Goal: Information Seeking & Learning: Learn about a topic

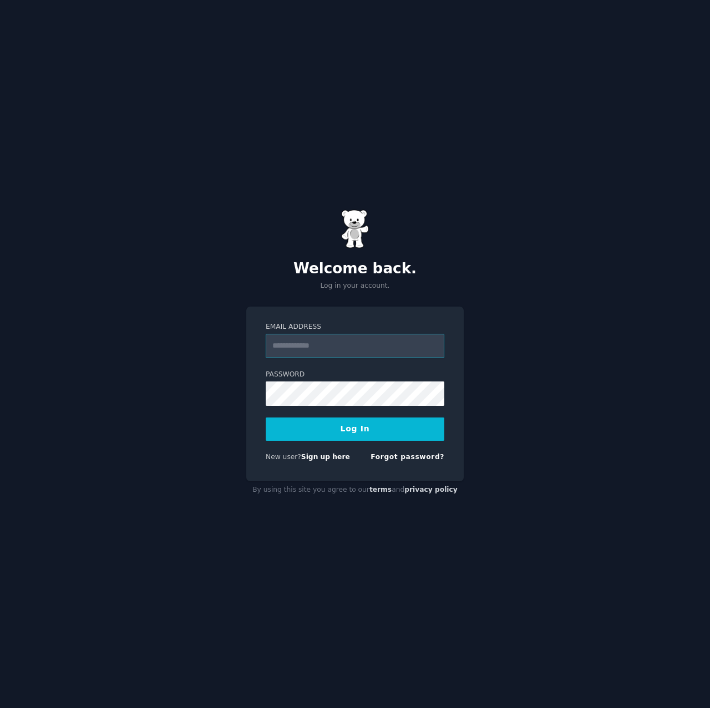
type input "**********"
click at [361, 446] on form "**********" at bounding box center [355, 394] width 179 height 144
click at [366, 434] on button "Log In" at bounding box center [355, 429] width 179 height 23
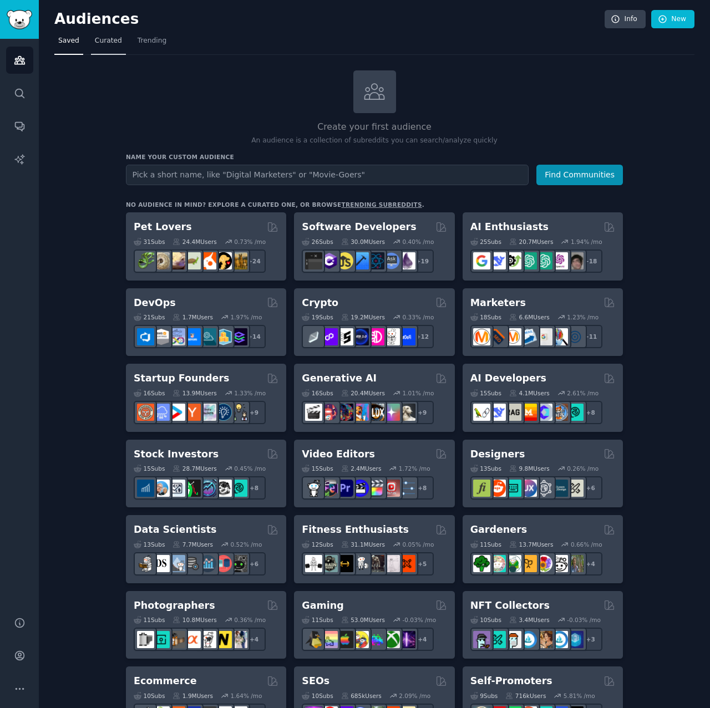
click at [112, 47] on link "Curated" at bounding box center [108, 43] width 35 height 23
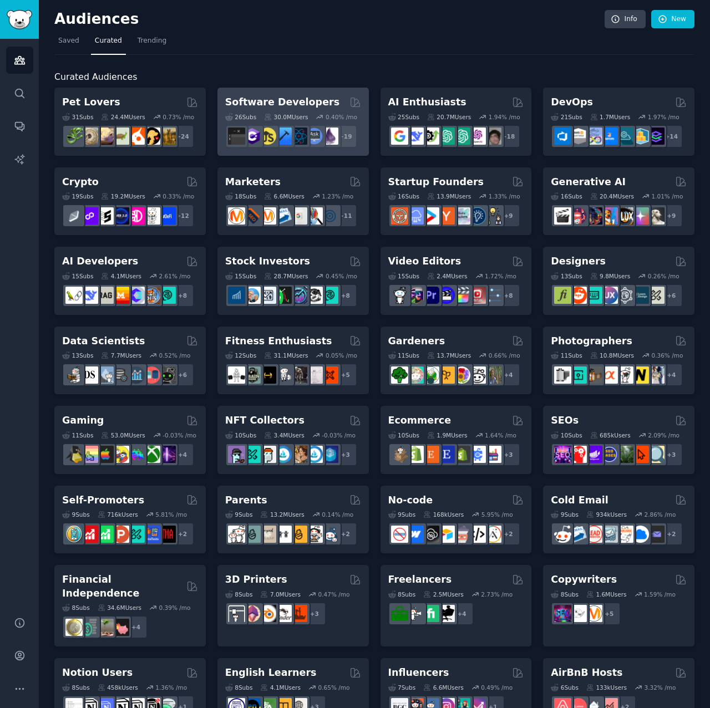
click at [328, 115] on div "0.40 % /mo" at bounding box center [342, 117] width 32 height 8
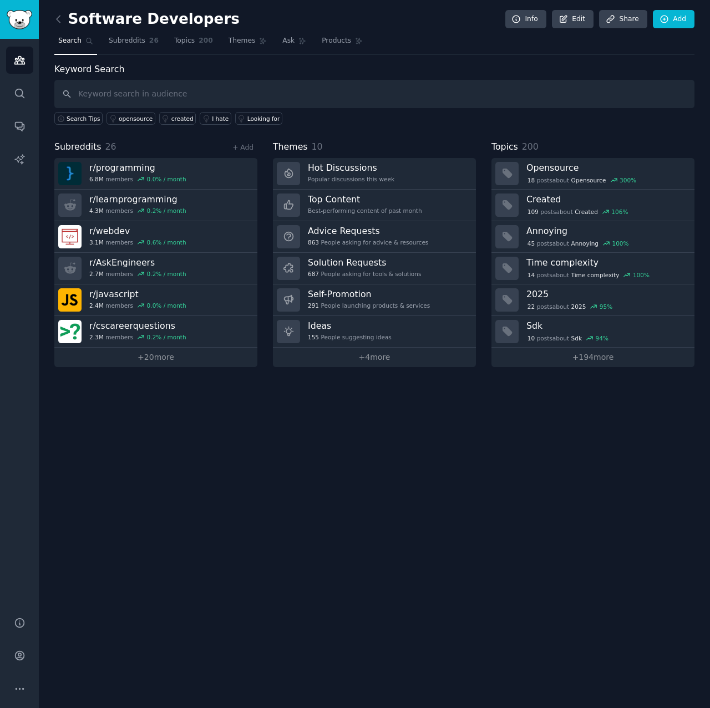
click at [244, 87] on input "text" at bounding box center [374, 94] width 640 height 28
type input "schedulingg"
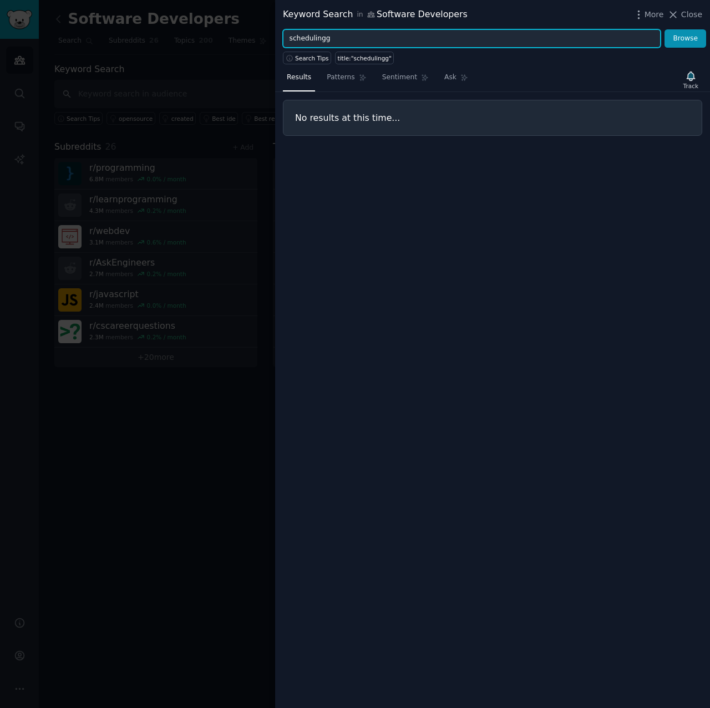
click at [364, 29] on input "schedulingg" at bounding box center [472, 38] width 378 height 19
click at [363, 34] on input "schedulingg" at bounding box center [472, 38] width 378 height 19
type input "scheduling"
click at [686, 38] on button "Browse" at bounding box center [686, 38] width 42 height 19
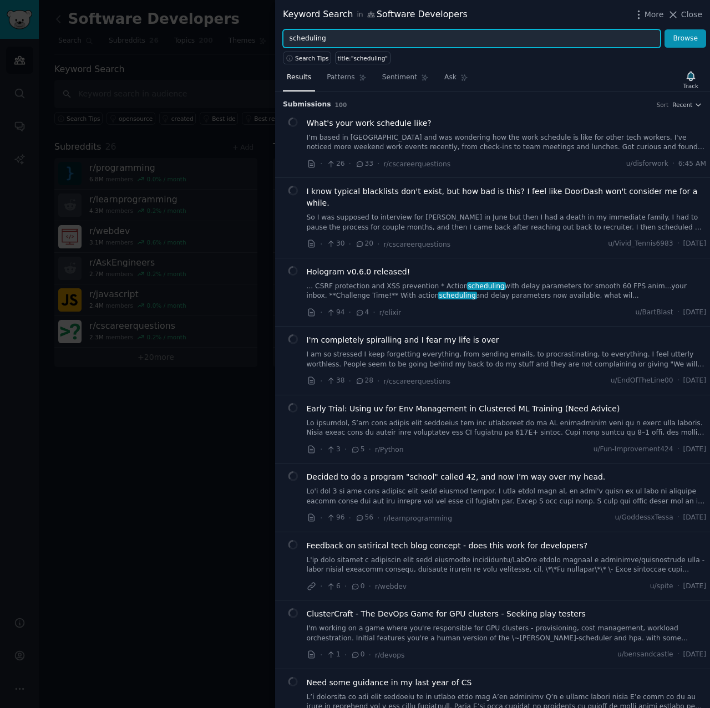
click at [363, 34] on input "scheduling" at bounding box center [472, 38] width 378 height 19
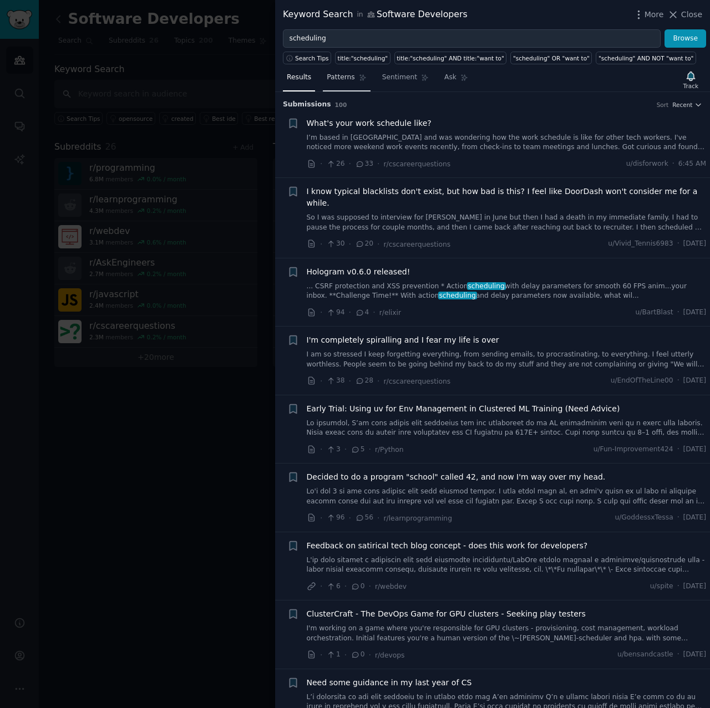
click at [348, 73] on span "Patterns" at bounding box center [341, 78] width 28 height 10
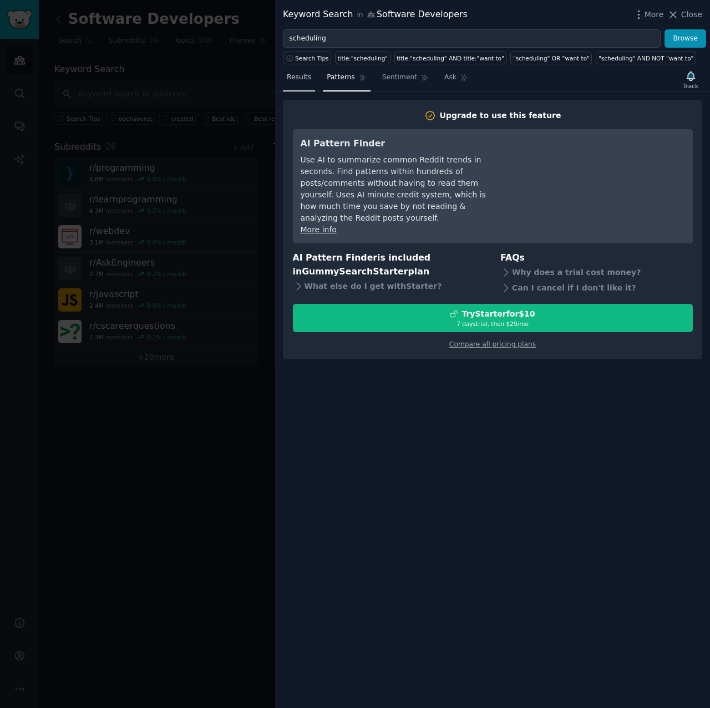
click at [299, 82] on span "Results" at bounding box center [299, 78] width 24 height 10
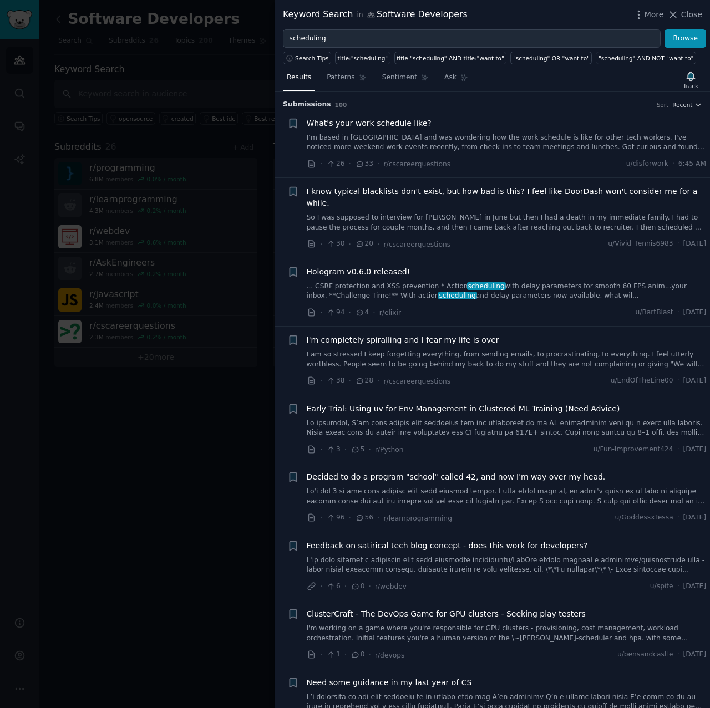
click at [238, 226] on div at bounding box center [355, 354] width 710 height 708
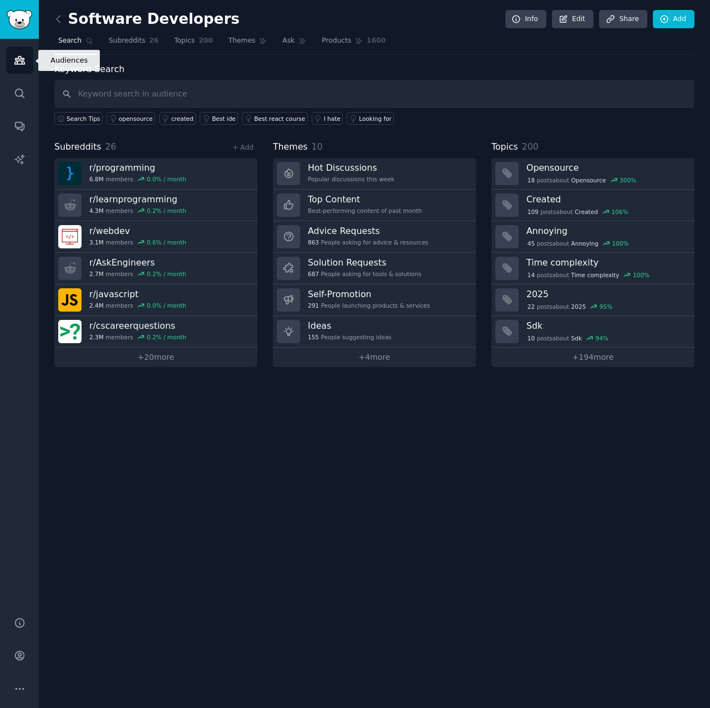
click at [13, 63] on link "Audiences" at bounding box center [19, 60] width 27 height 27
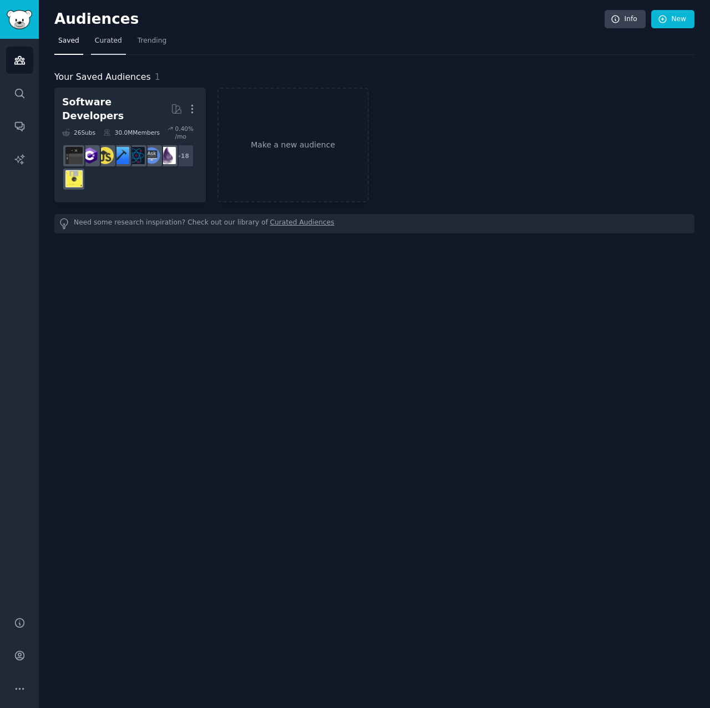
click at [107, 43] on span "Curated" at bounding box center [108, 41] width 27 height 10
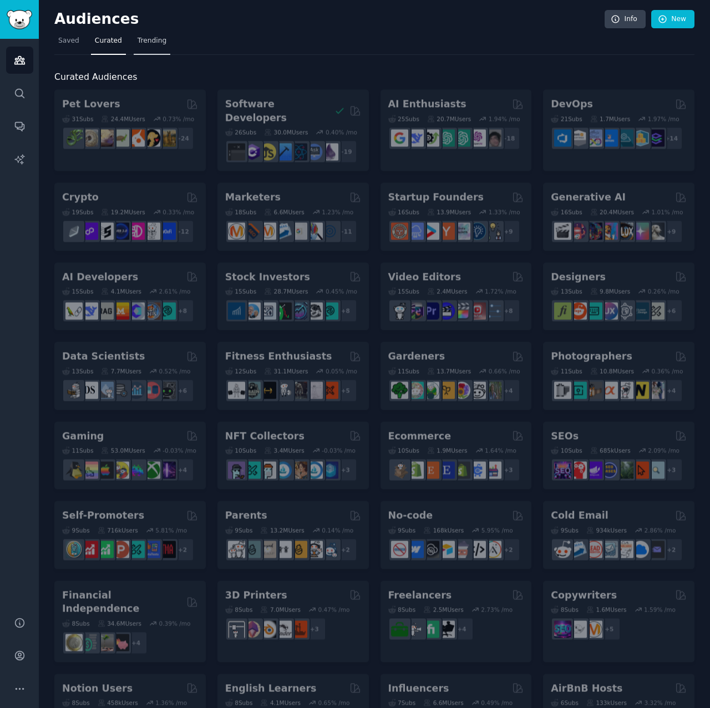
click at [159, 39] on span "Trending" at bounding box center [152, 41] width 29 height 10
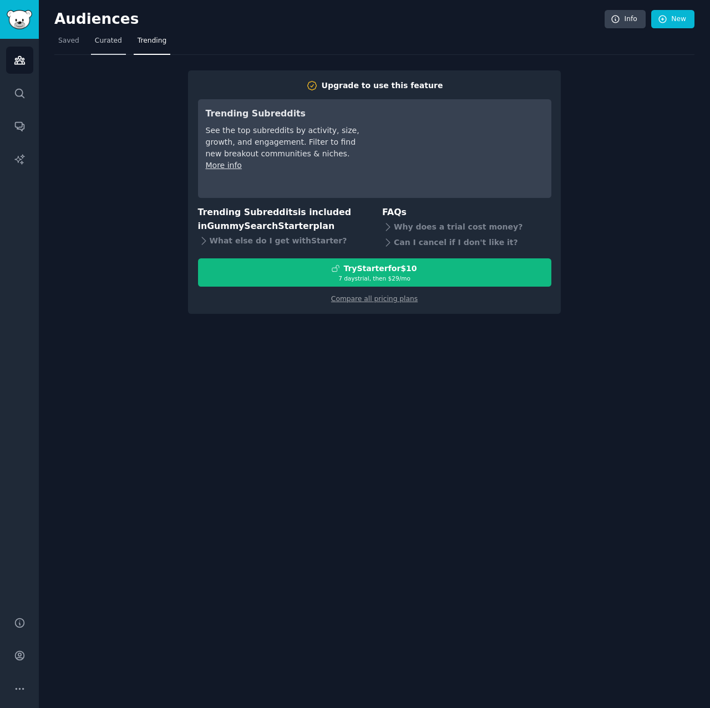
click at [118, 40] on span "Curated" at bounding box center [108, 41] width 27 height 10
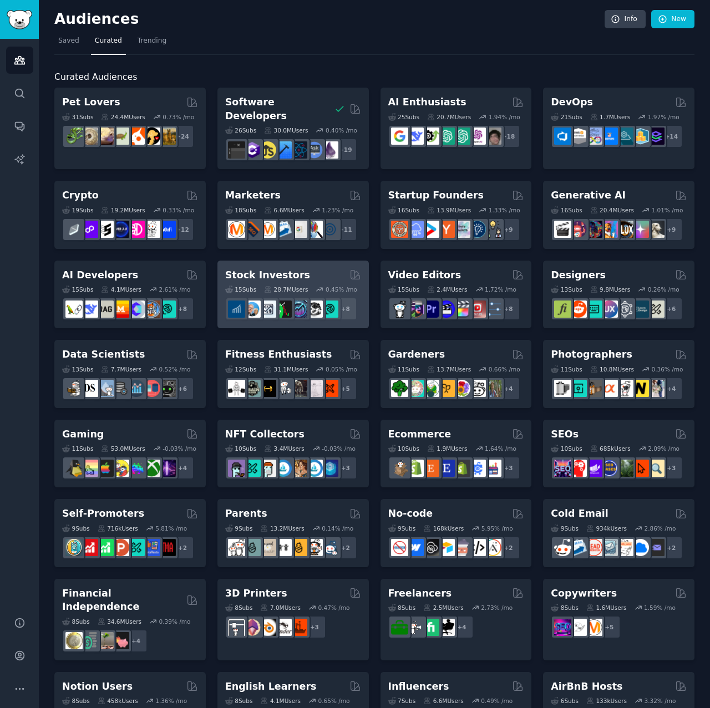
click at [322, 268] on div "Stock Investors Curated by GummySearch" at bounding box center [293, 275] width 136 height 14
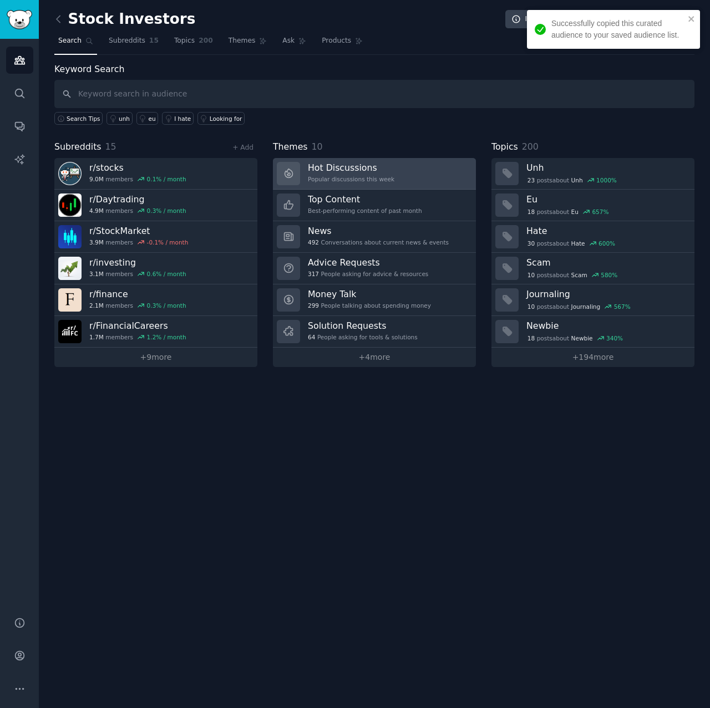
click at [417, 176] on link "Hot Discussions Popular discussions this week" at bounding box center [374, 174] width 203 height 32
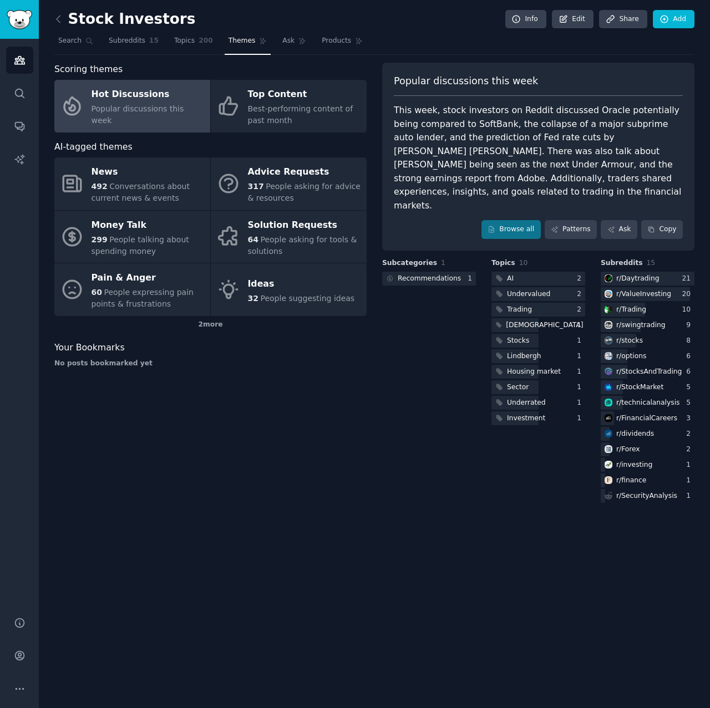
click at [571, 129] on div "This week, stock investors on Reddit discussed Oracle potentially being compare…" at bounding box center [538, 158] width 289 height 109
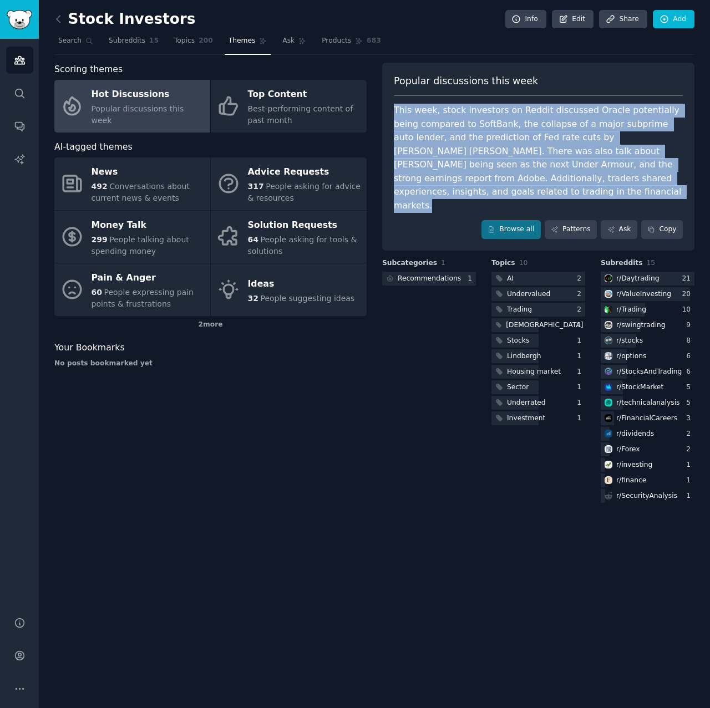
click at [571, 129] on div "This week, stock investors on Reddit discussed Oracle potentially being compare…" at bounding box center [538, 158] width 289 height 109
click at [570, 128] on div "This week, stock investors on Reddit discussed Oracle potentially being compare…" at bounding box center [538, 158] width 289 height 109
